Goal: Transaction & Acquisition: Purchase product/service

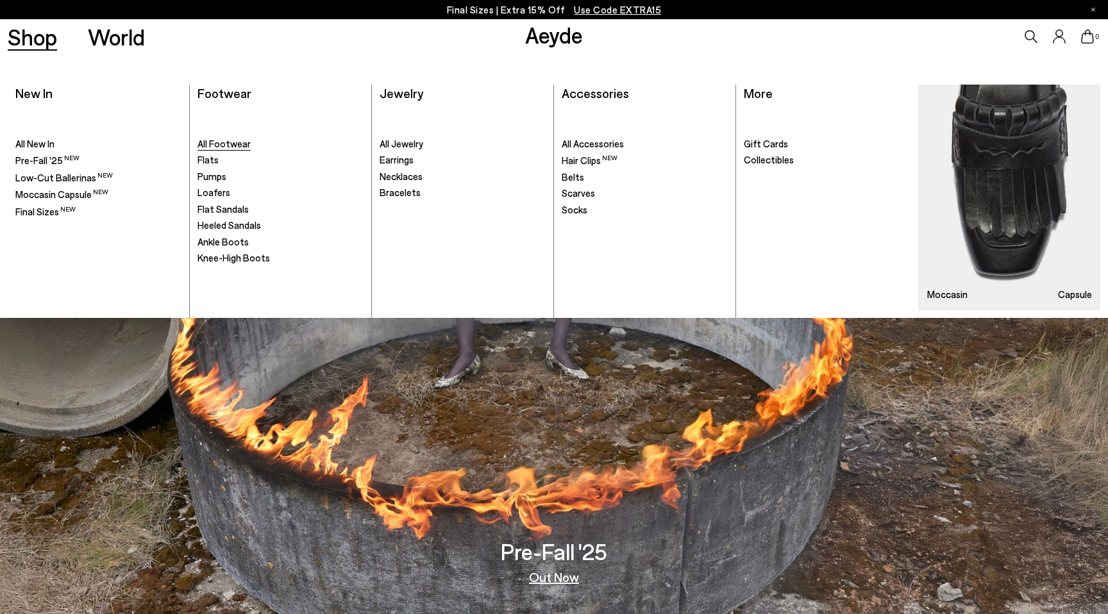
click at [221, 146] on span "All Footwear" at bounding box center [224, 144] width 53 height 12
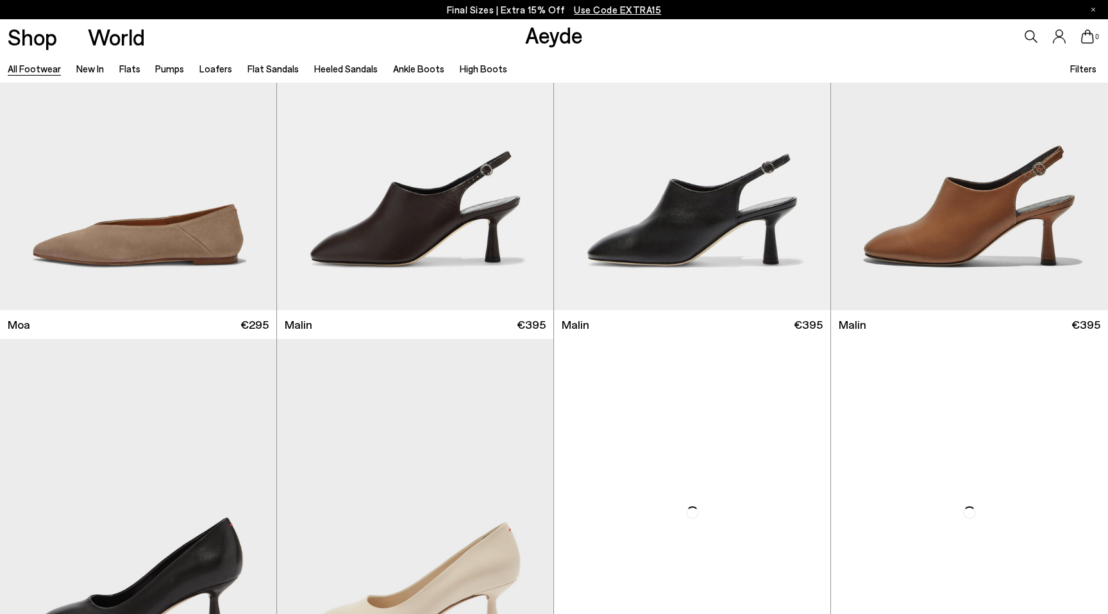
scroll to position [7562, 0]
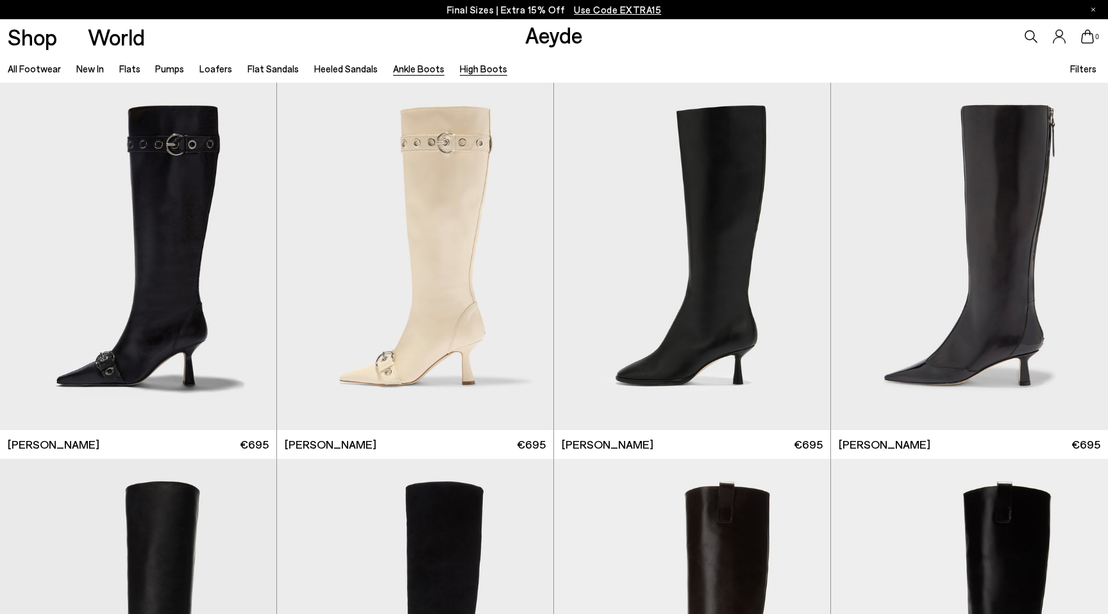
click at [412, 70] on link "Ankle Boots" at bounding box center [418, 69] width 51 height 12
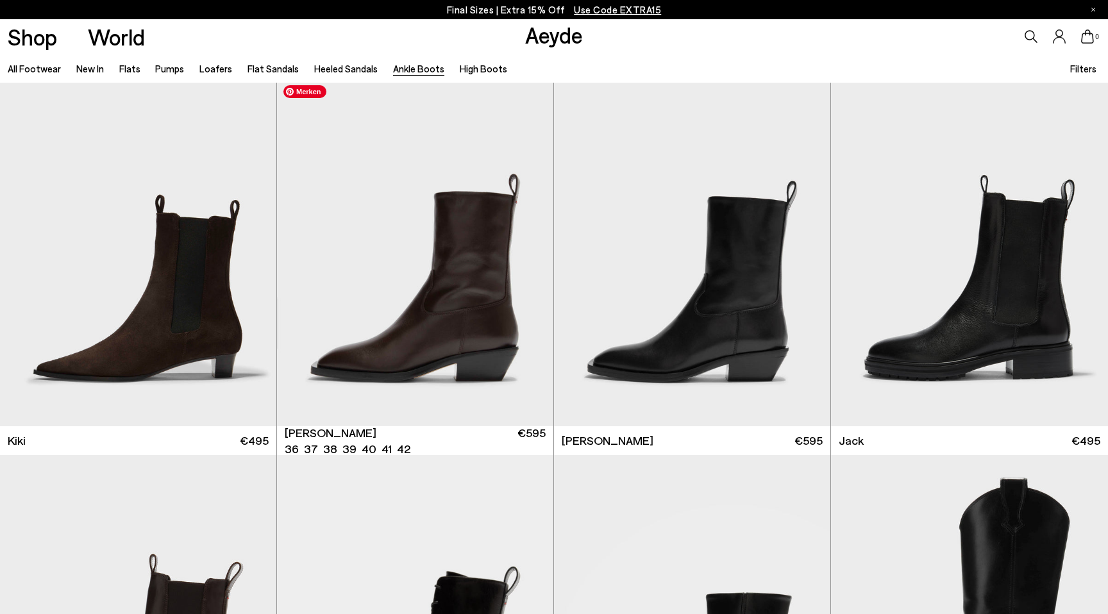
scroll to position [2248, 0]
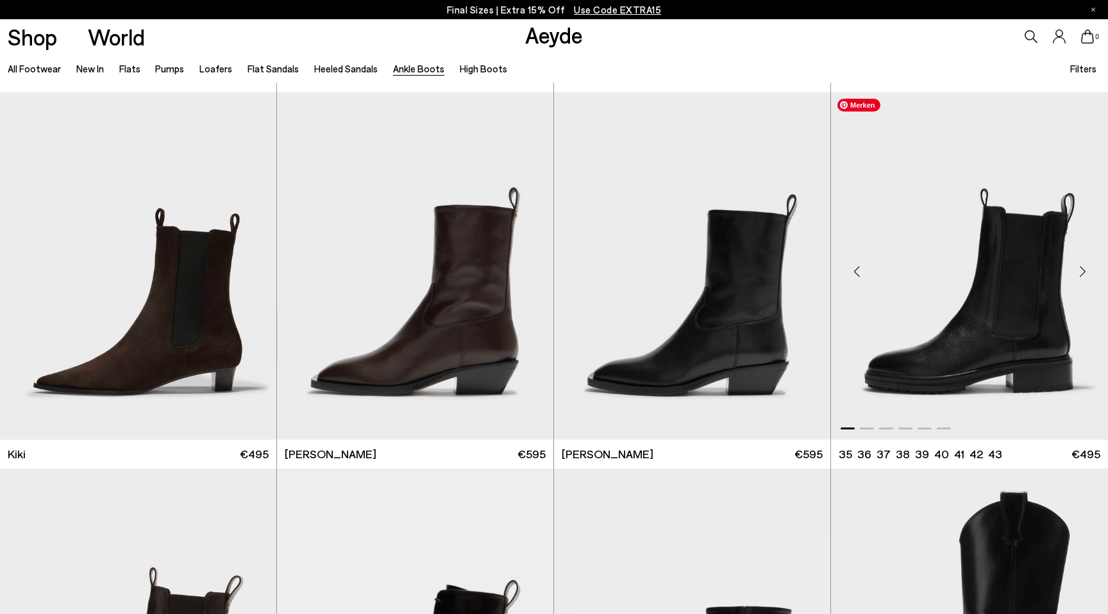
click at [993, 349] on img "1 / 6" at bounding box center [969, 266] width 277 height 348
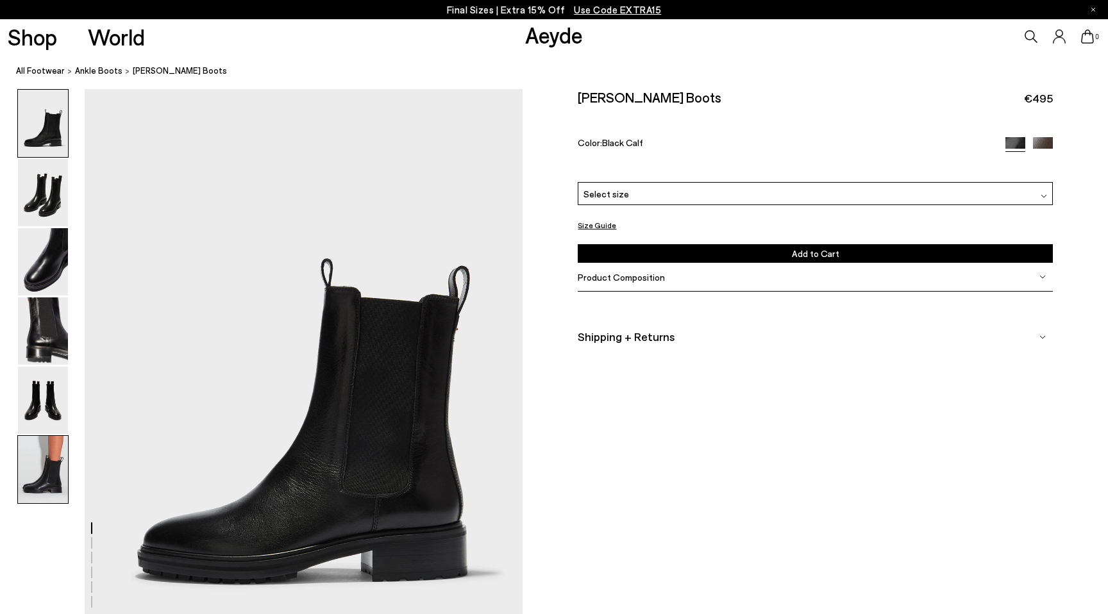
click at [40, 491] on img at bounding box center [43, 469] width 50 height 67
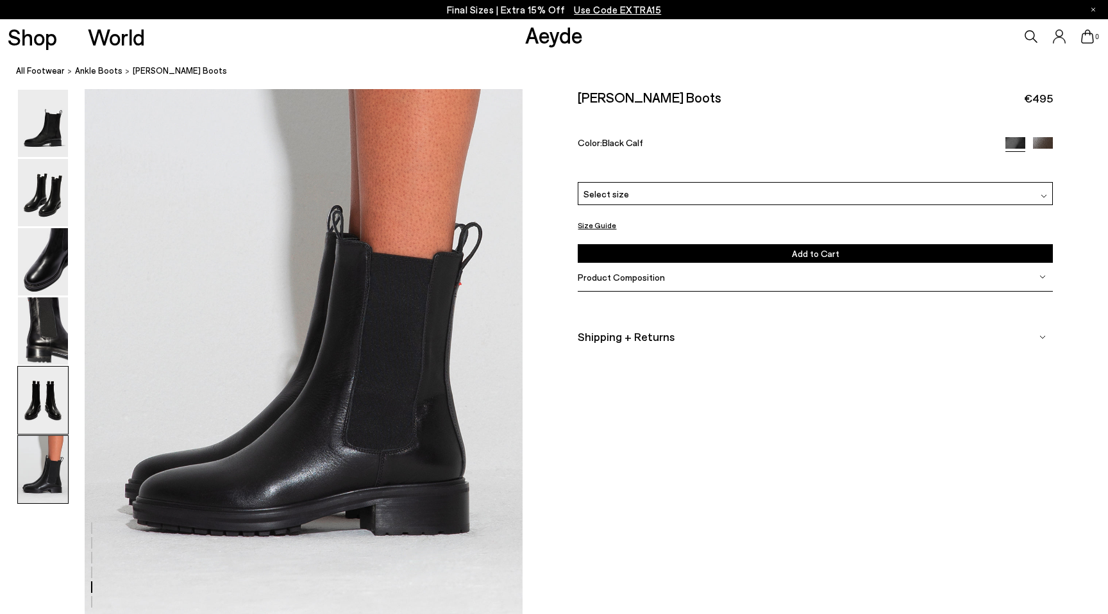
scroll to position [3019, 0]
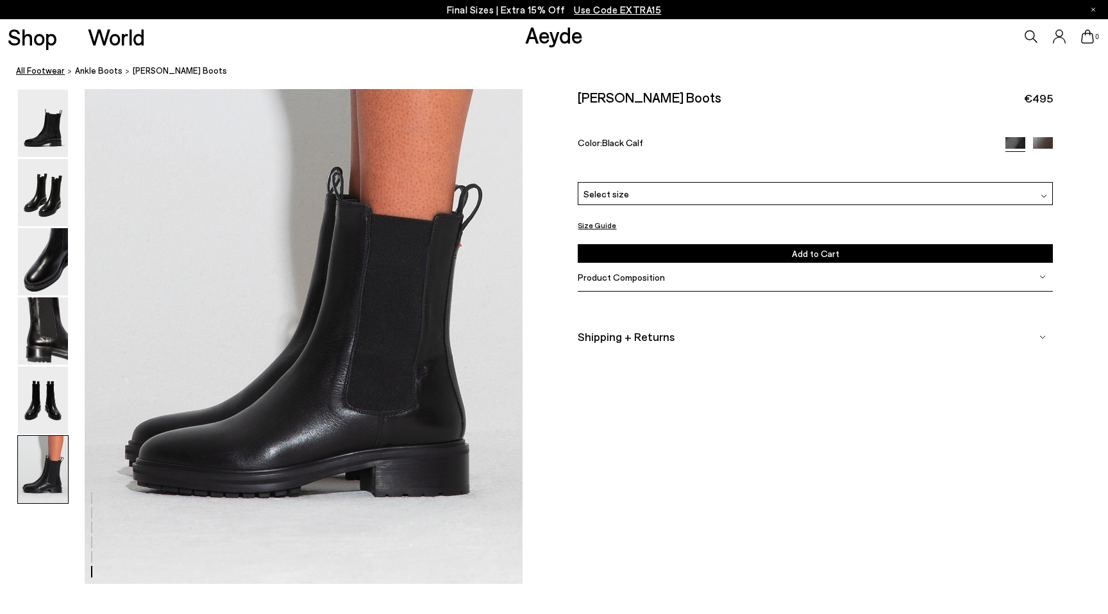
click at [40, 72] on link "All Footwear" at bounding box center [40, 70] width 49 height 13
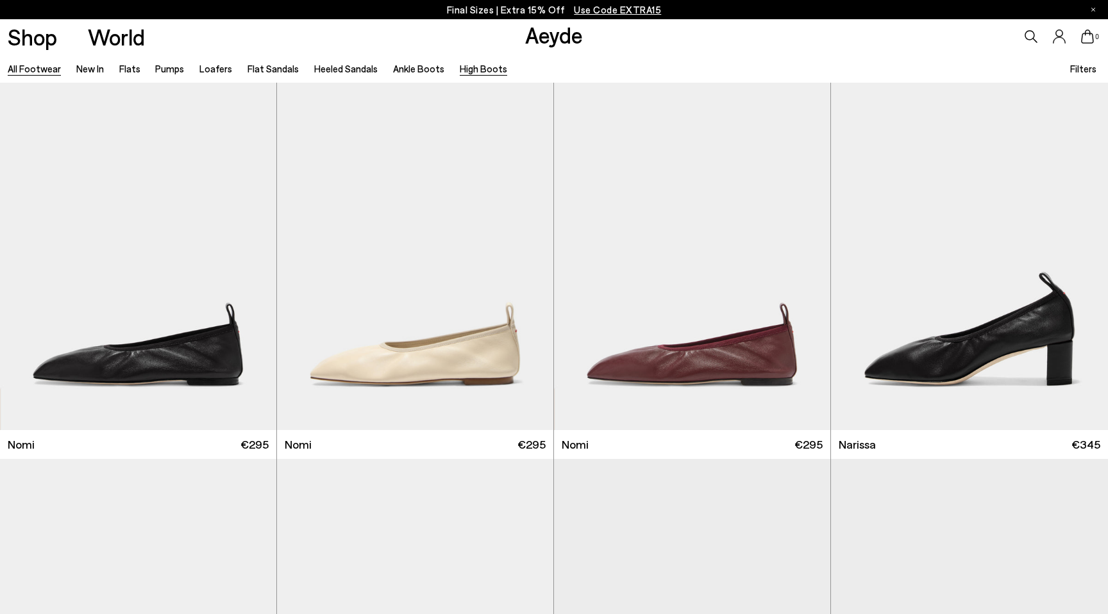
click at [471, 69] on link "High Boots" at bounding box center [483, 69] width 47 height 12
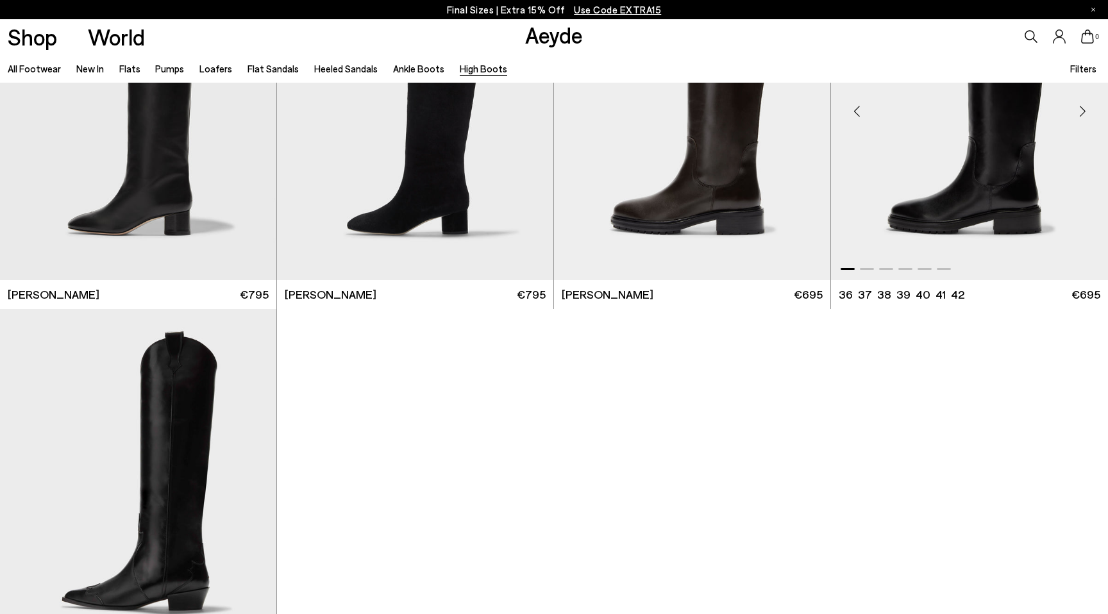
scroll to position [528, 0]
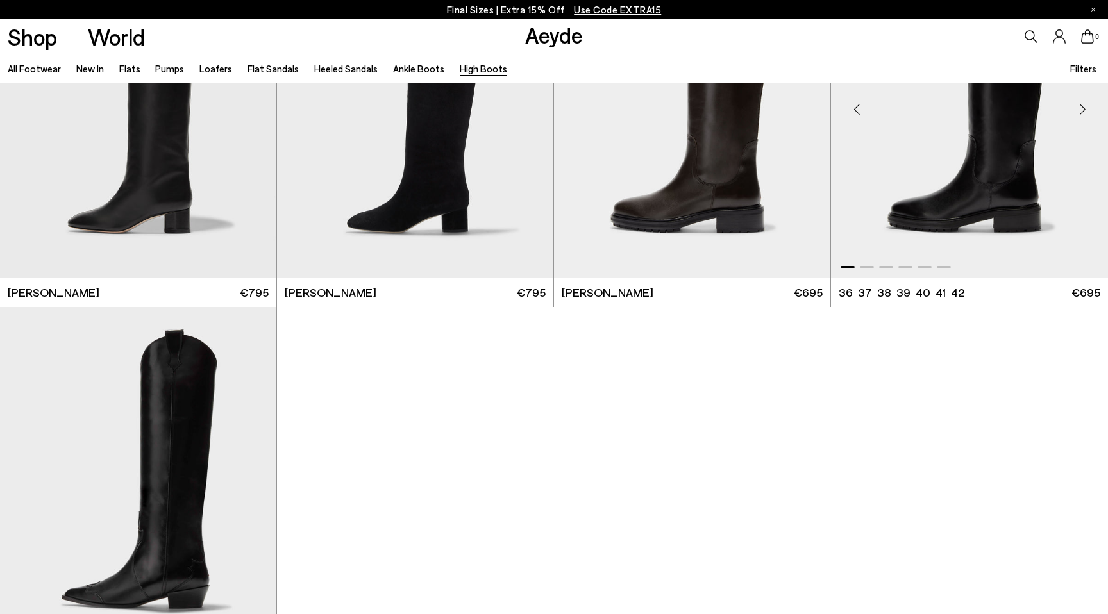
click at [966, 222] on img "1 / 6" at bounding box center [969, 105] width 277 height 348
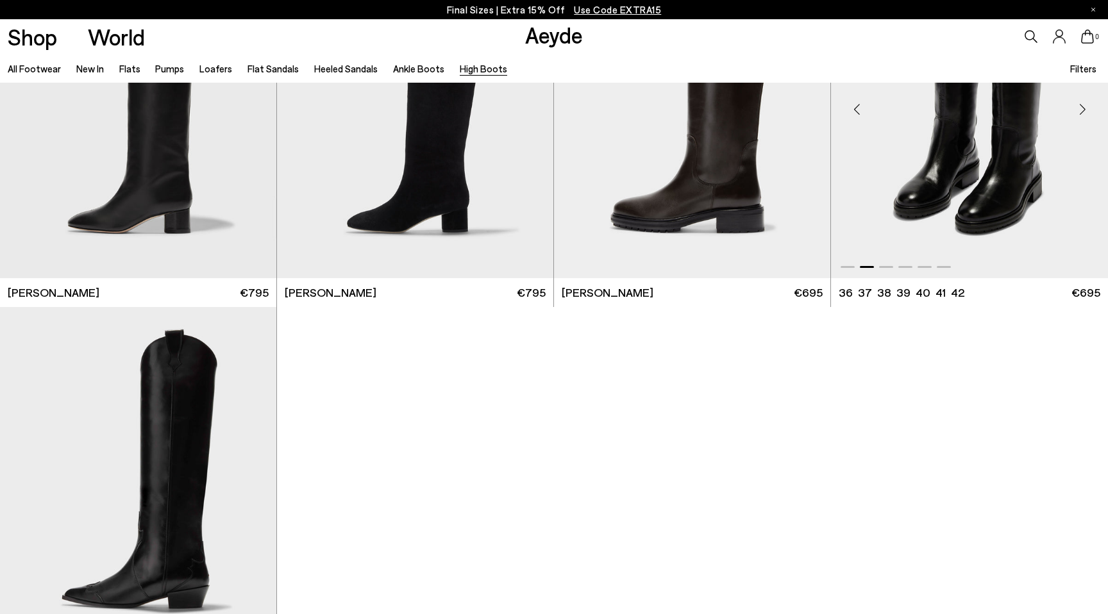
click at [966, 222] on img "2 / 6" at bounding box center [969, 105] width 277 height 348
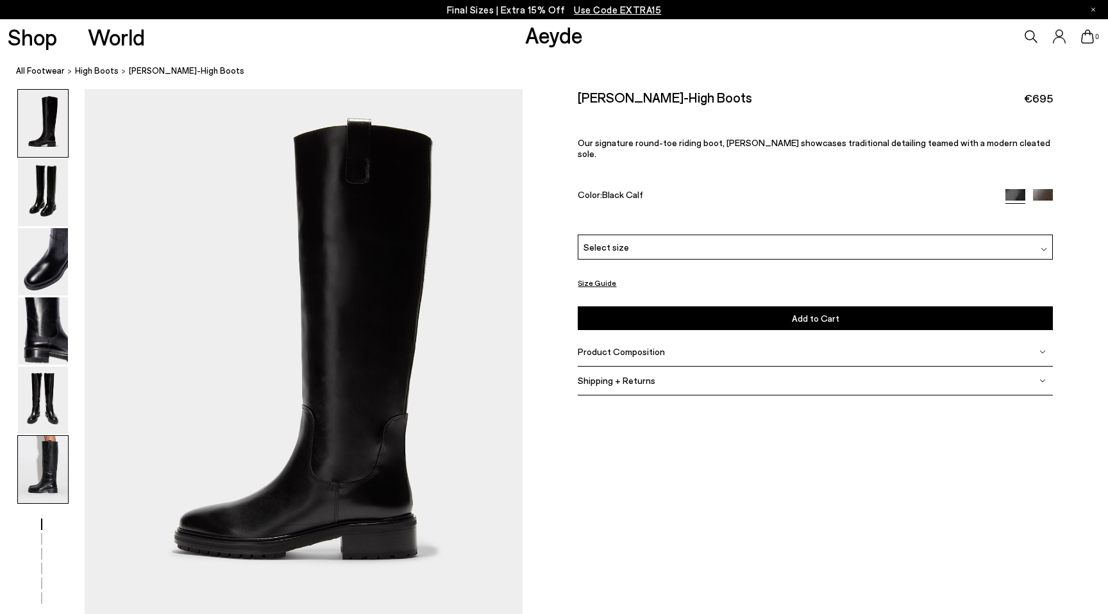
click at [59, 470] on img at bounding box center [43, 469] width 50 height 67
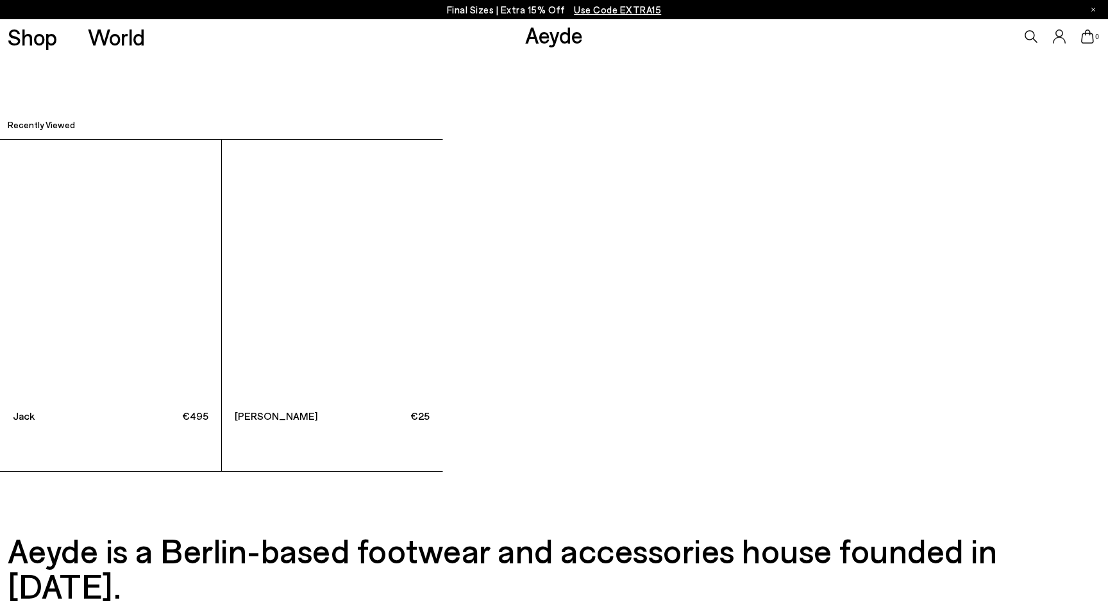
scroll to position [4087, 0]
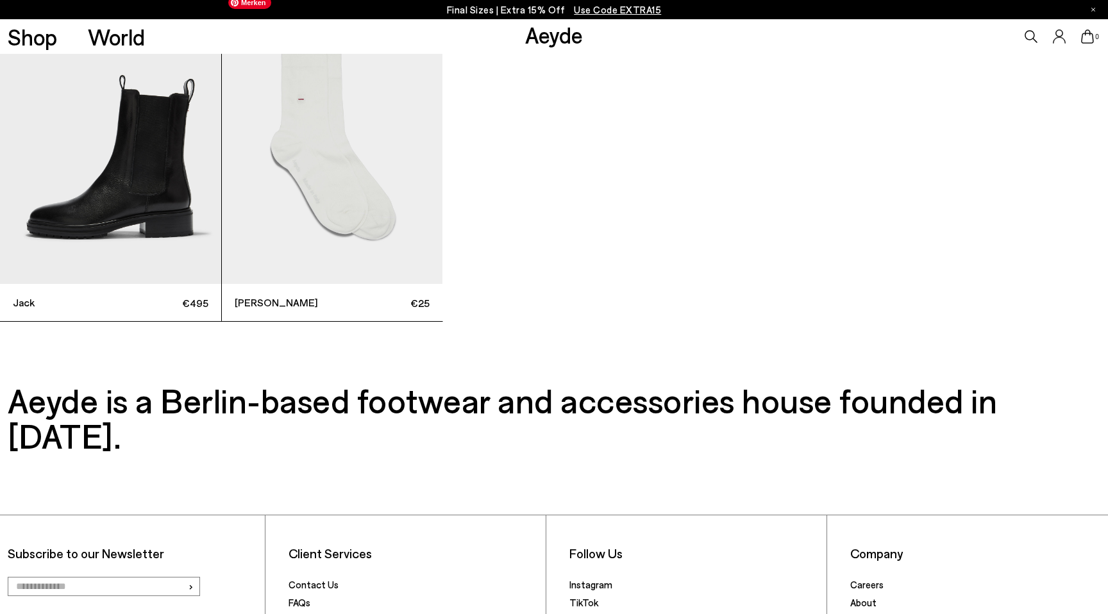
click at [341, 264] on img "2 / 2" at bounding box center [332, 137] width 221 height 294
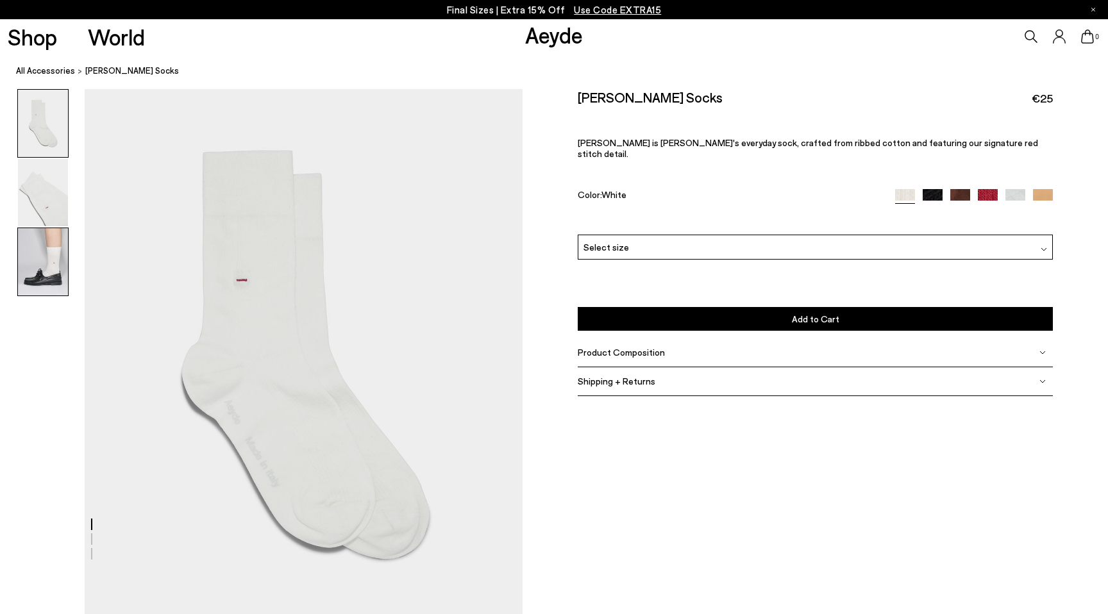
click at [58, 257] on img at bounding box center [43, 261] width 50 height 67
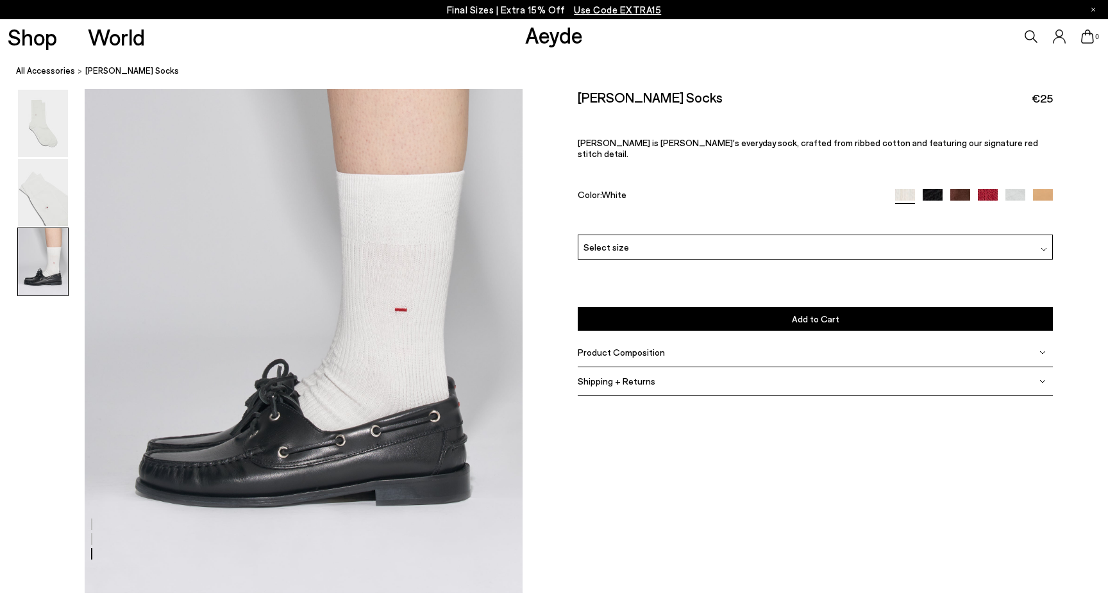
scroll to position [1202, 0]
